Goal: Transaction & Acquisition: Subscribe to service/newsletter

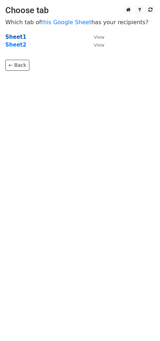
click at [19, 37] on strong "Sheet1" at bounding box center [15, 37] width 21 height 6
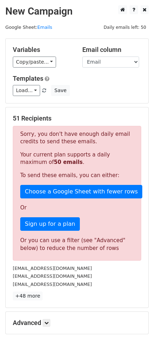
click at [101, 220] on p "Sign up for a plan" at bounding box center [77, 223] width 114 height 13
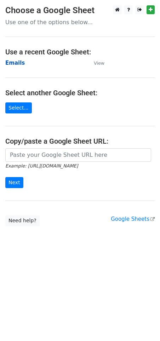
click at [11, 63] on strong "Emails" at bounding box center [15, 63] width 20 height 6
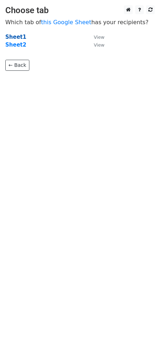
click at [19, 37] on strong "Sheet1" at bounding box center [15, 37] width 21 height 6
